Goal: Task Accomplishment & Management: Manage account settings

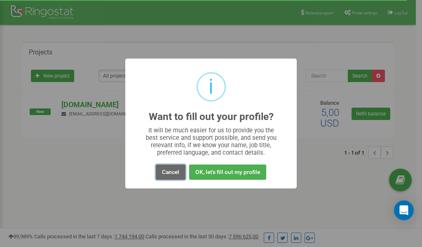
click at [168, 172] on button "Cancel" at bounding box center [171, 171] width 30 height 15
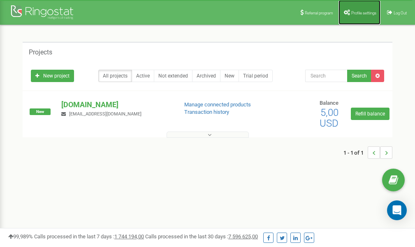
click at [358, 6] on link "Profile settings" at bounding box center [360, 12] width 42 height 25
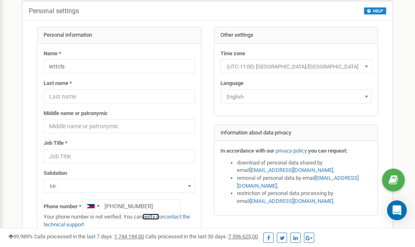
click at [156, 216] on link "verify it" at bounding box center [150, 216] width 17 height 6
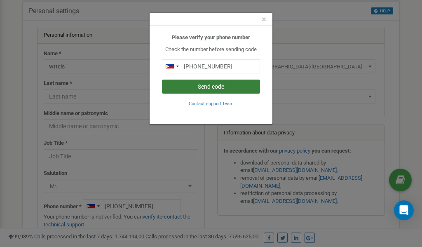
click at [206, 88] on button "Send code" at bounding box center [211, 86] width 98 height 14
